Goal: Task Accomplishment & Management: Use online tool/utility

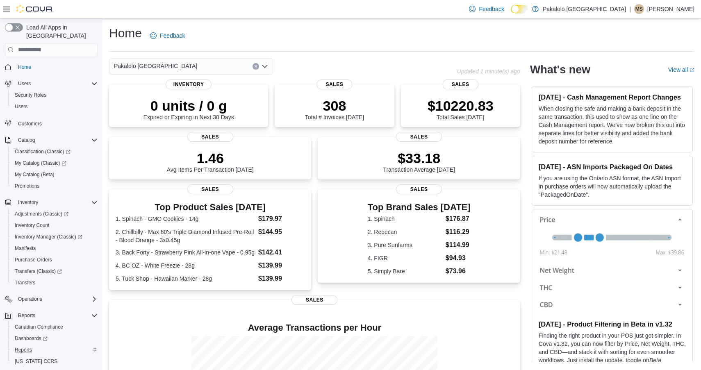
click at [27, 347] on span "Reports" at bounding box center [23, 350] width 17 height 7
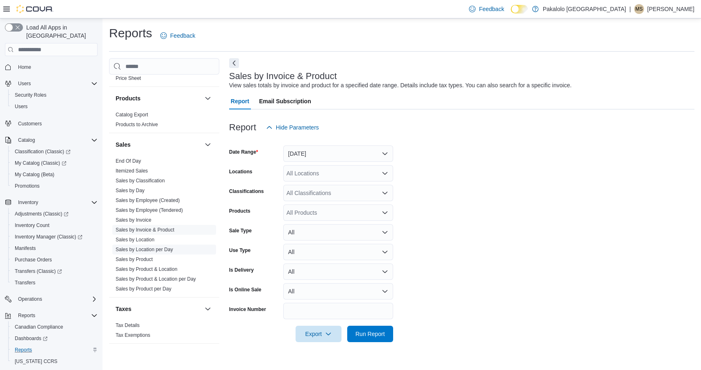
scroll to position [513, 0]
click at [141, 240] on link "Sales by Location" at bounding box center [135, 240] width 39 height 6
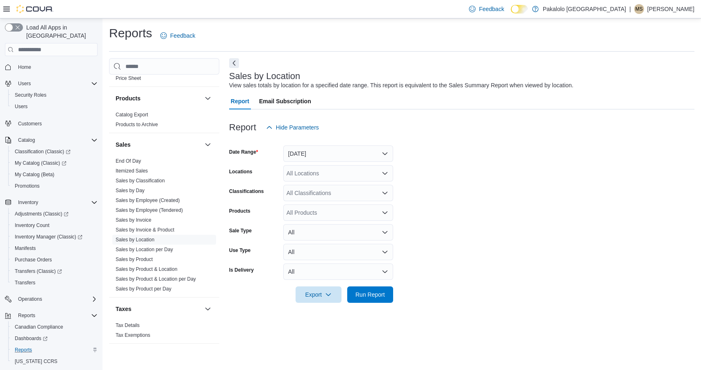
click at [311, 156] on button "[DATE]" at bounding box center [338, 153] width 110 height 16
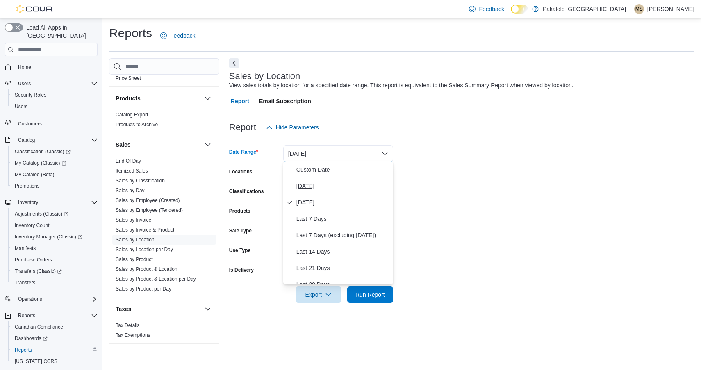
click at [305, 179] on button "[DATE]" at bounding box center [338, 186] width 110 height 16
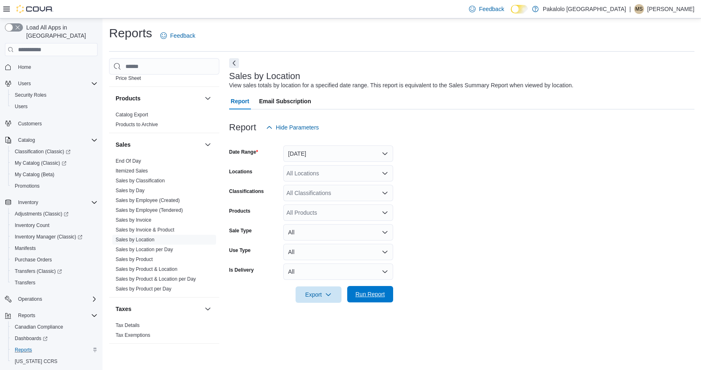
click at [366, 289] on span "Run Report" at bounding box center [370, 294] width 36 height 16
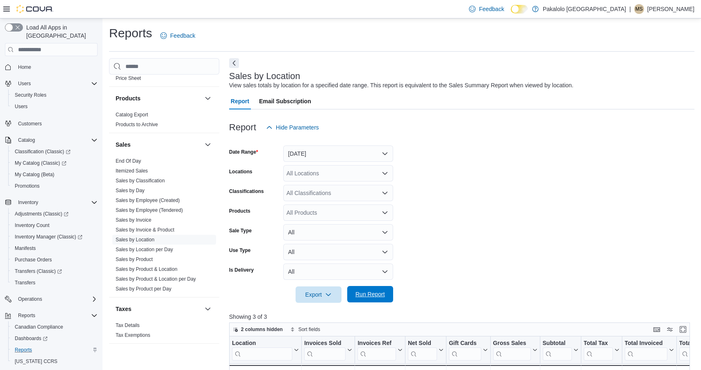
click at [369, 292] on span "Run Report" at bounding box center [370, 294] width 30 height 8
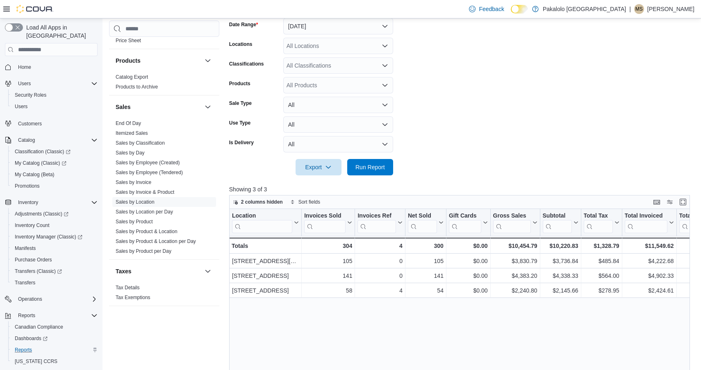
scroll to position [129, 0]
click at [368, 164] on span "Run Report" at bounding box center [370, 165] width 30 height 8
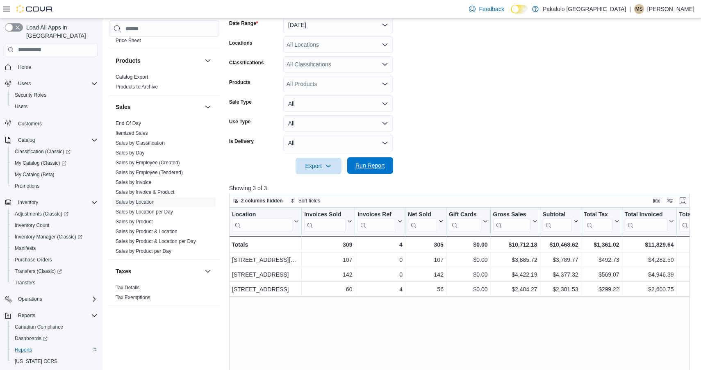
click at [368, 162] on span "Run Report" at bounding box center [370, 165] width 30 height 8
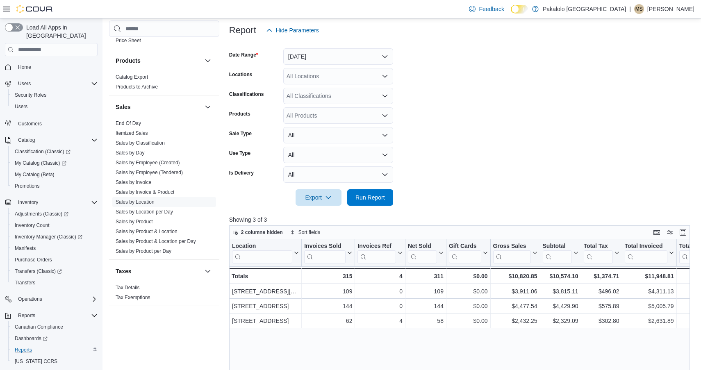
scroll to position [93, 0]
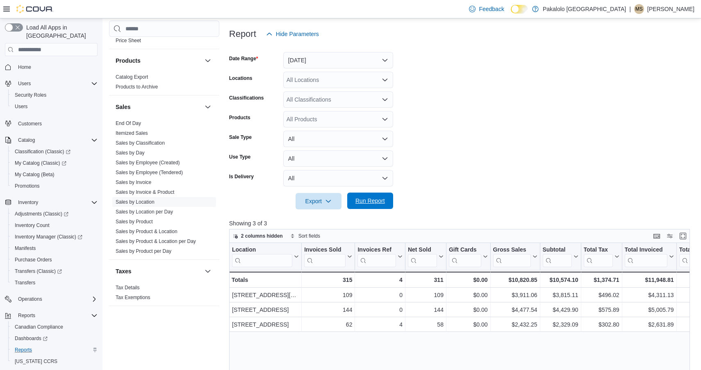
click at [370, 199] on span "Run Report" at bounding box center [370, 201] width 30 height 8
click at [370, 198] on span "Run Report" at bounding box center [370, 201] width 30 height 8
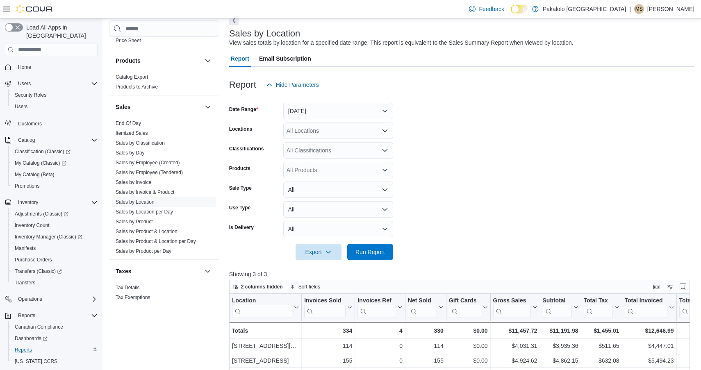
scroll to position [36, 0]
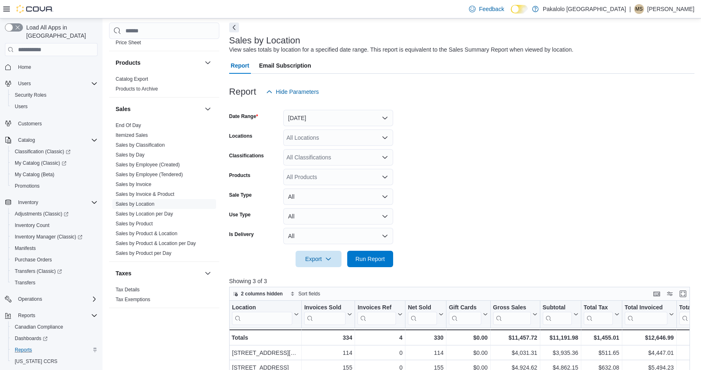
click at [343, 120] on button "[DATE]" at bounding box center [338, 118] width 110 height 16
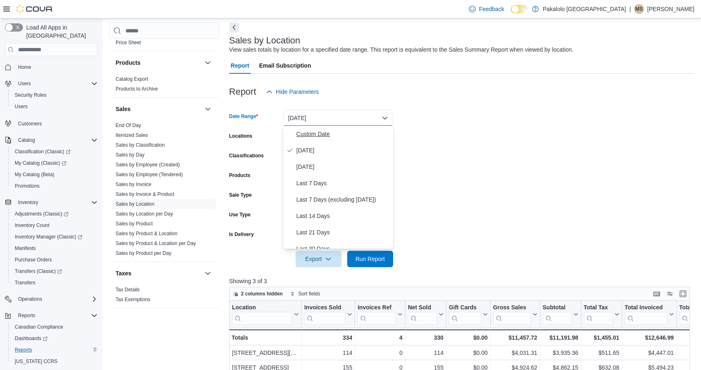
click at [331, 137] on span "Custom Date" at bounding box center [342, 134] width 93 height 10
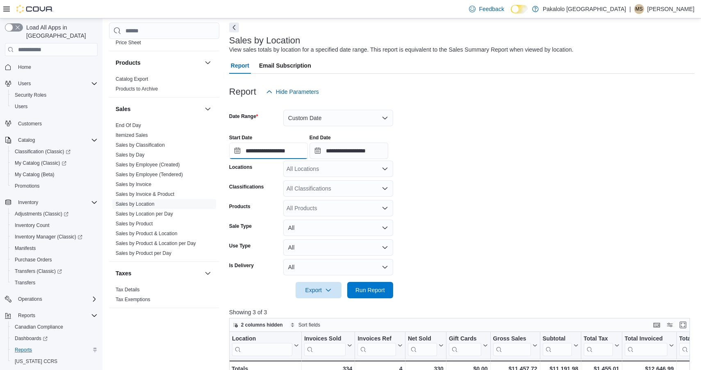
click at [299, 157] on input "**********" at bounding box center [268, 151] width 79 height 16
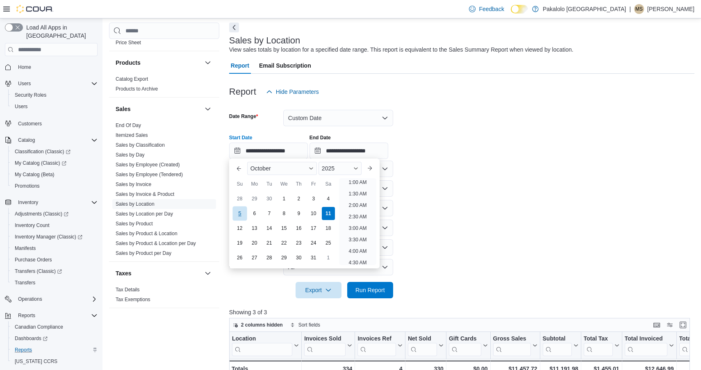
click at [241, 211] on div "5" at bounding box center [239, 214] width 14 height 14
click at [369, 288] on span "Run Report" at bounding box center [370, 290] width 30 height 8
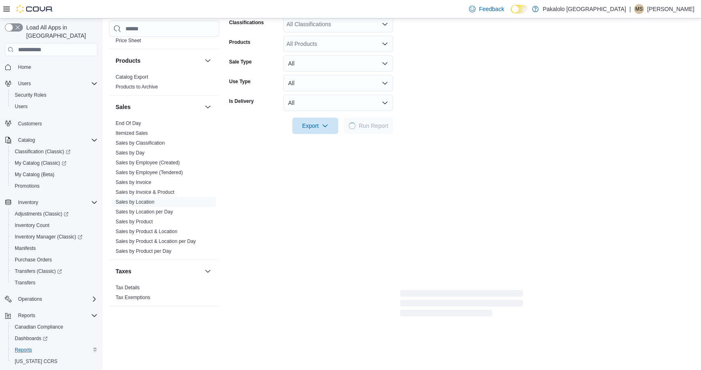
scroll to position [202, 0]
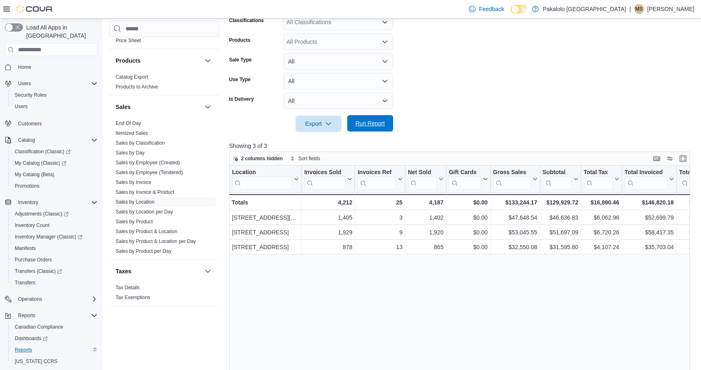
click at [367, 120] on span "Run Report" at bounding box center [370, 123] width 30 height 8
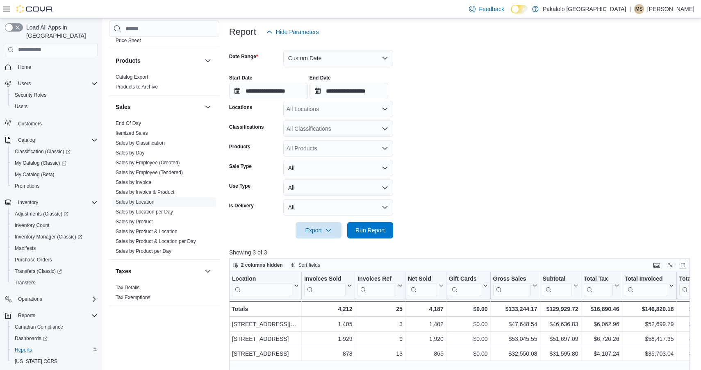
scroll to position [62, 0]
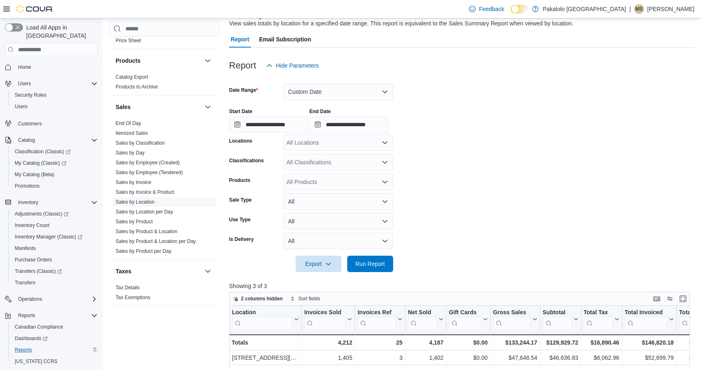
click at [337, 91] on button "Custom Date" at bounding box center [338, 92] width 110 height 16
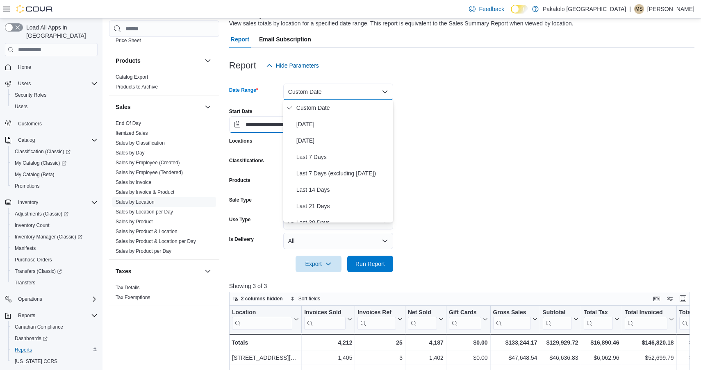
click at [262, 121] on input "**********" at bounding box center [268, 124] width 79 height 16
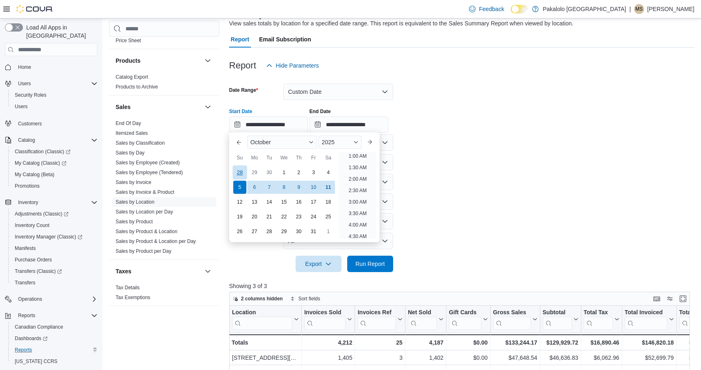
click at [235, 173] on div "28" at bounding box center [239, 173] width 14 height 14
type input "**********"
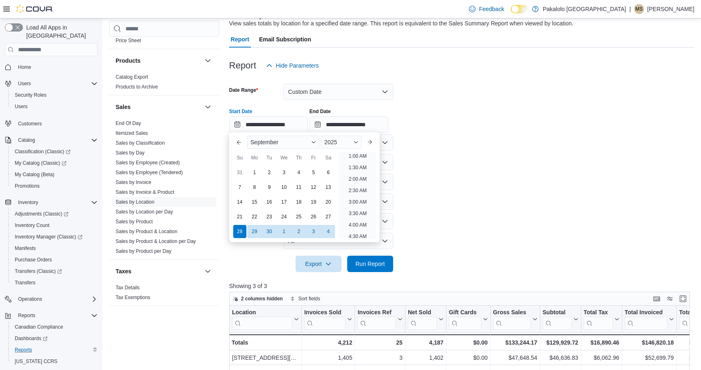
scroll to position [2, 0]
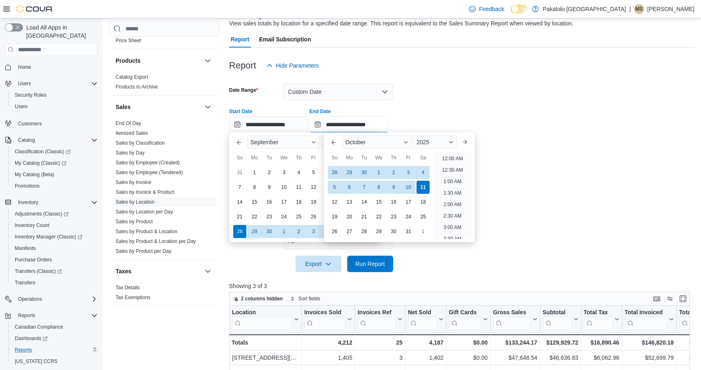
click at [364, 127] on input "**********" at bounding box center [348, 124] width 79 height 16
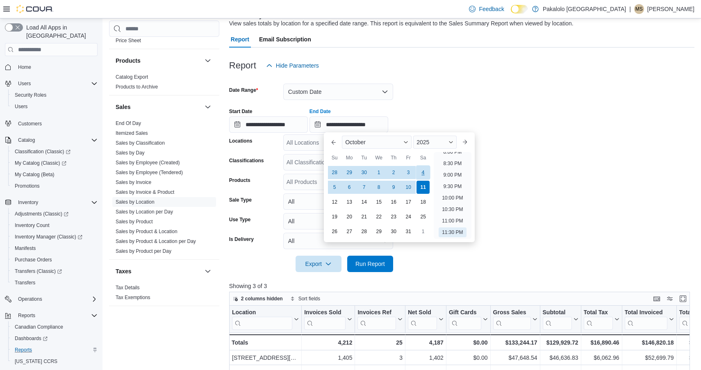
click at [424, 174] on div "4" at bounding box center [423, 173] width 14 height 14
type input "**********"
click at [366, 266] on span "Run Report" at bounding box center [370, 263] width 30 height 8
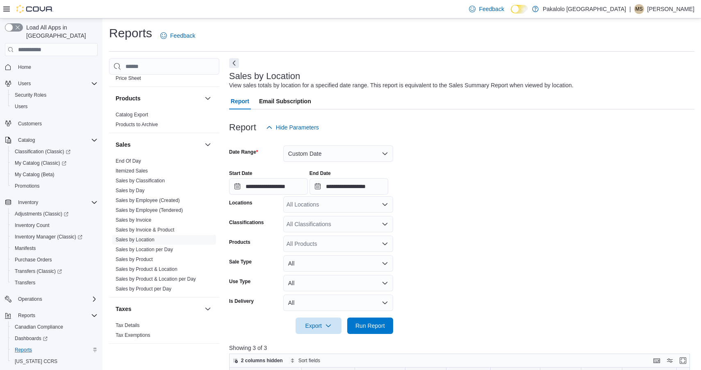
click at [311, 145] on button "Custom Date" at bounding box center [338, 153] width 110 height 16
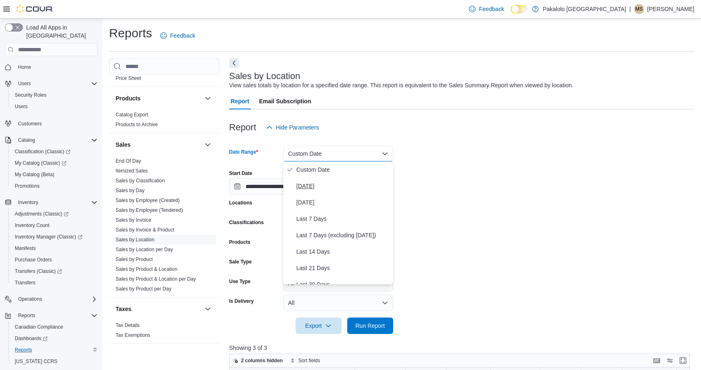
click at [303, 181] on button "[DATE]" at bounding box center [338, 186] width 110 height 16
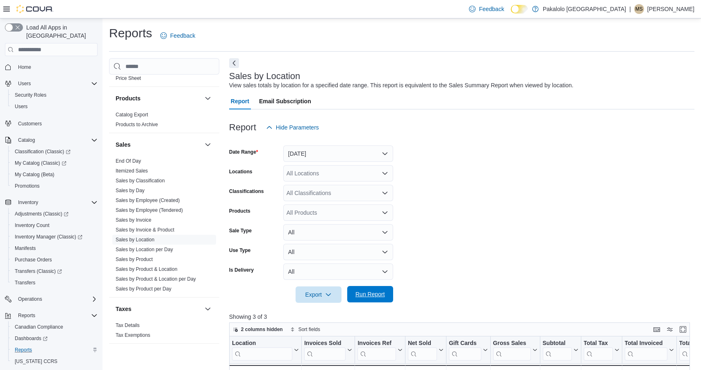
click at [368, 291] on span "Run Report" at bounding box center [370, 294] width 30 height 8
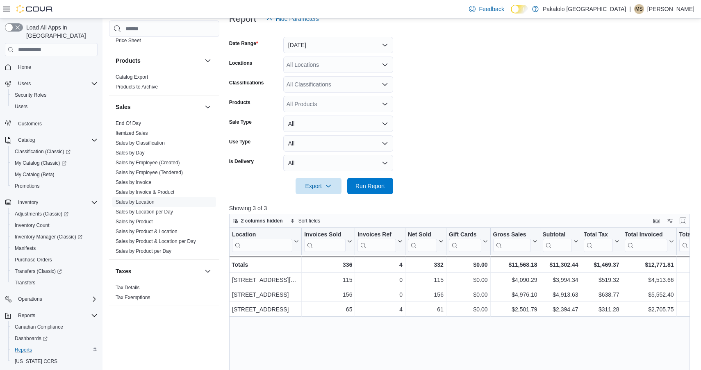
scroll to position [118, 0]
